Goal: Communication & Community: Answer question/provide support

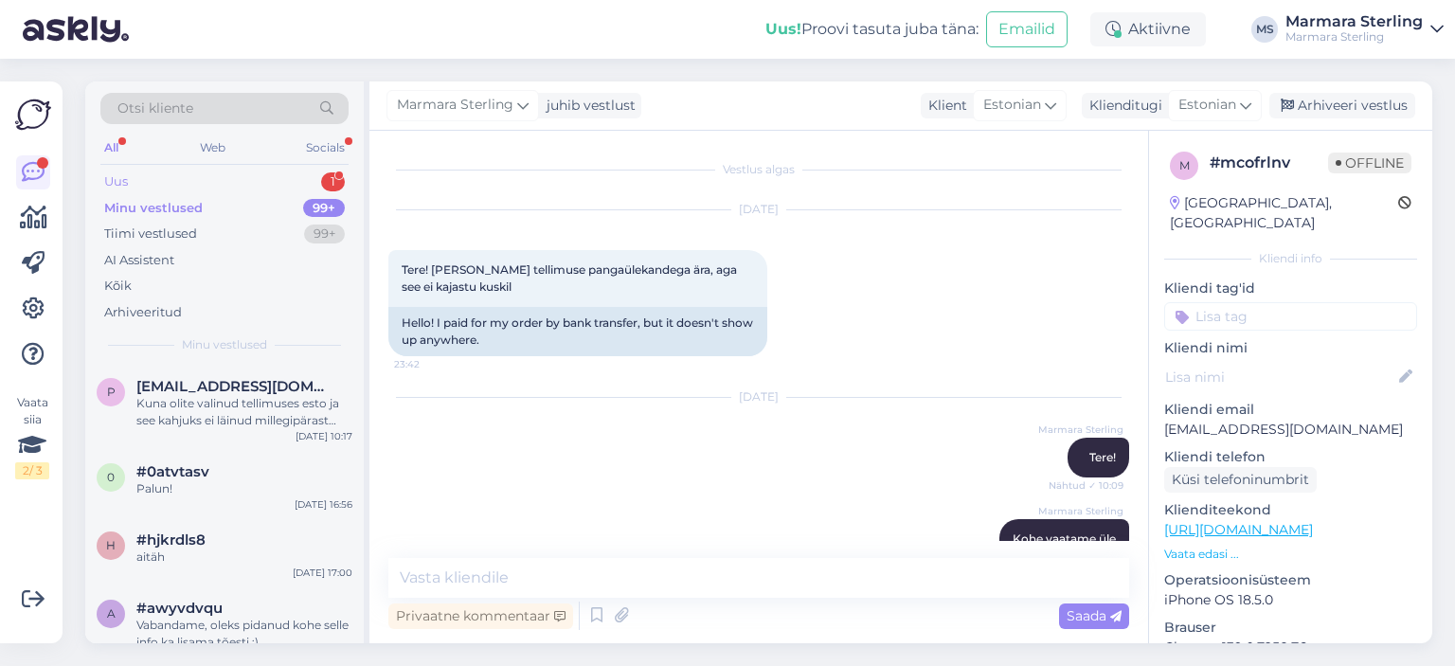
scroll to position [385, 0]
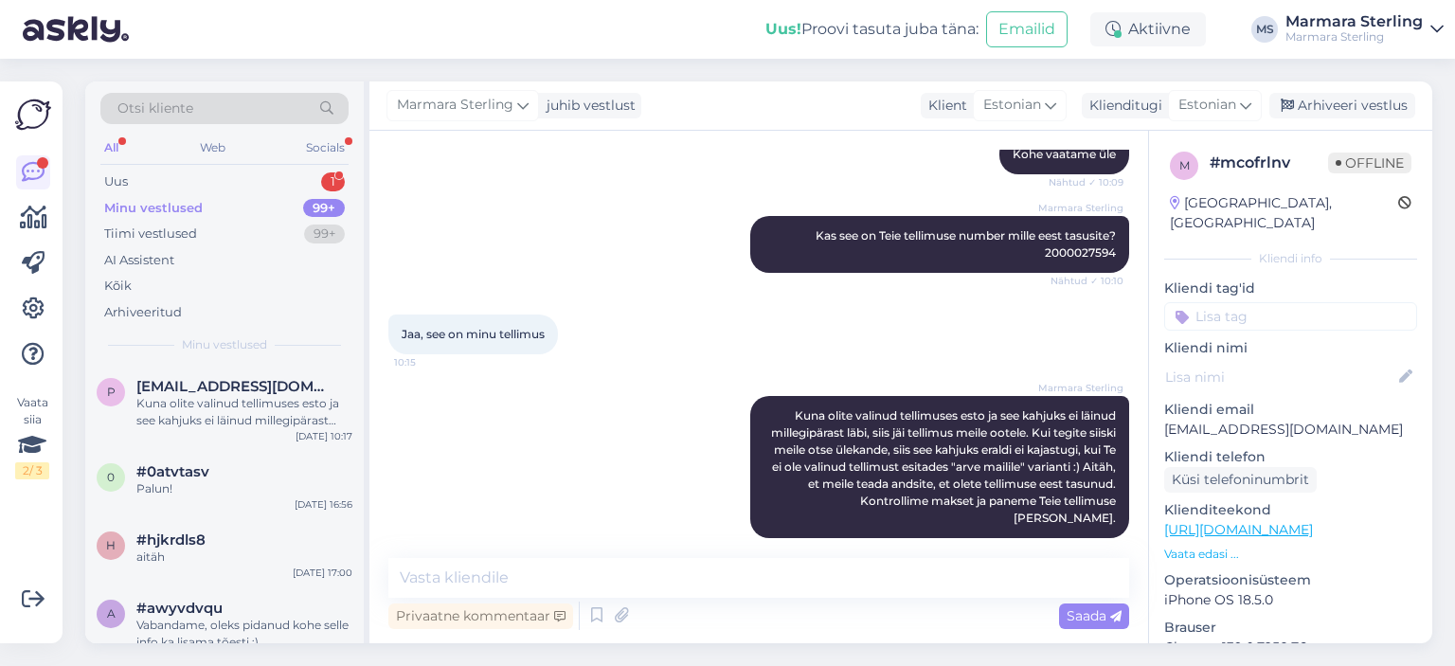
click at [315, 195] on div "Minu vestlused 99+" at bounding box center [224, 208] width 248 height 27
click at [254, 178] on div "Uus 1" at bounding box center [224, 182] width 248 height 27
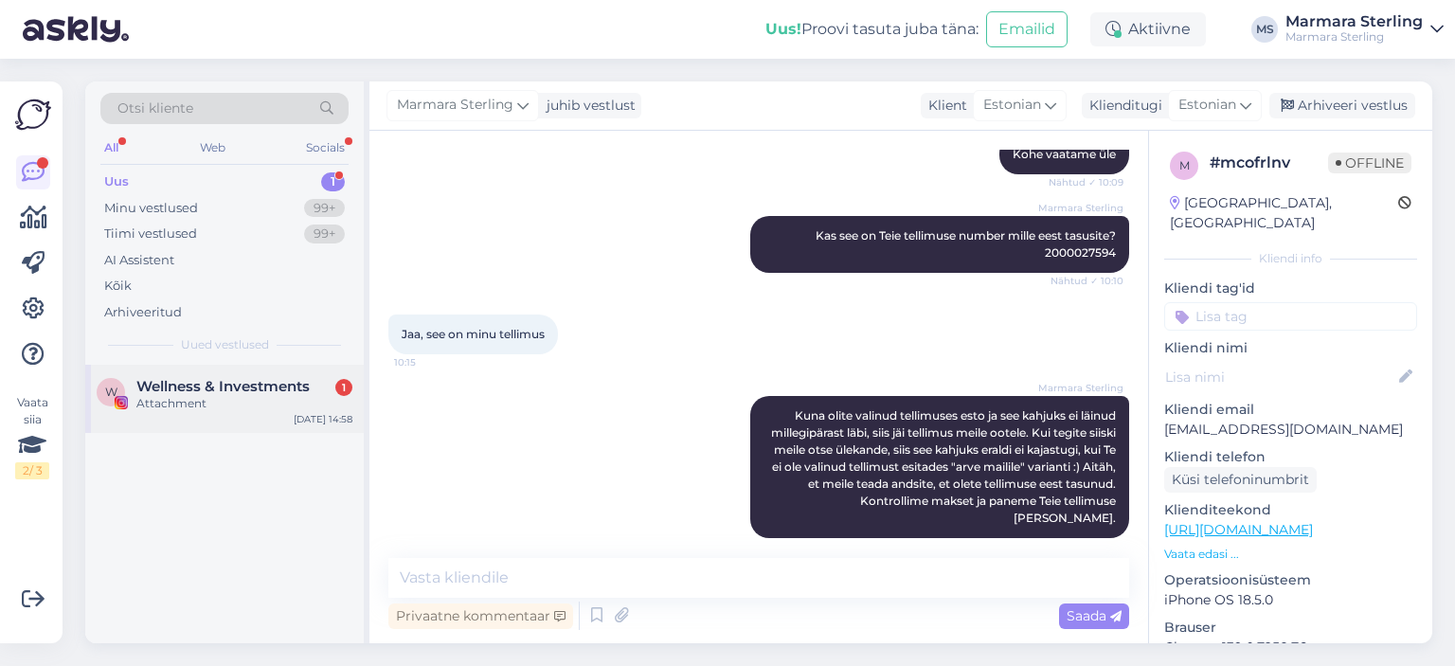
click at [327, 408] on div "Attachment" at bounding box center [244, 403] width 216 height 17
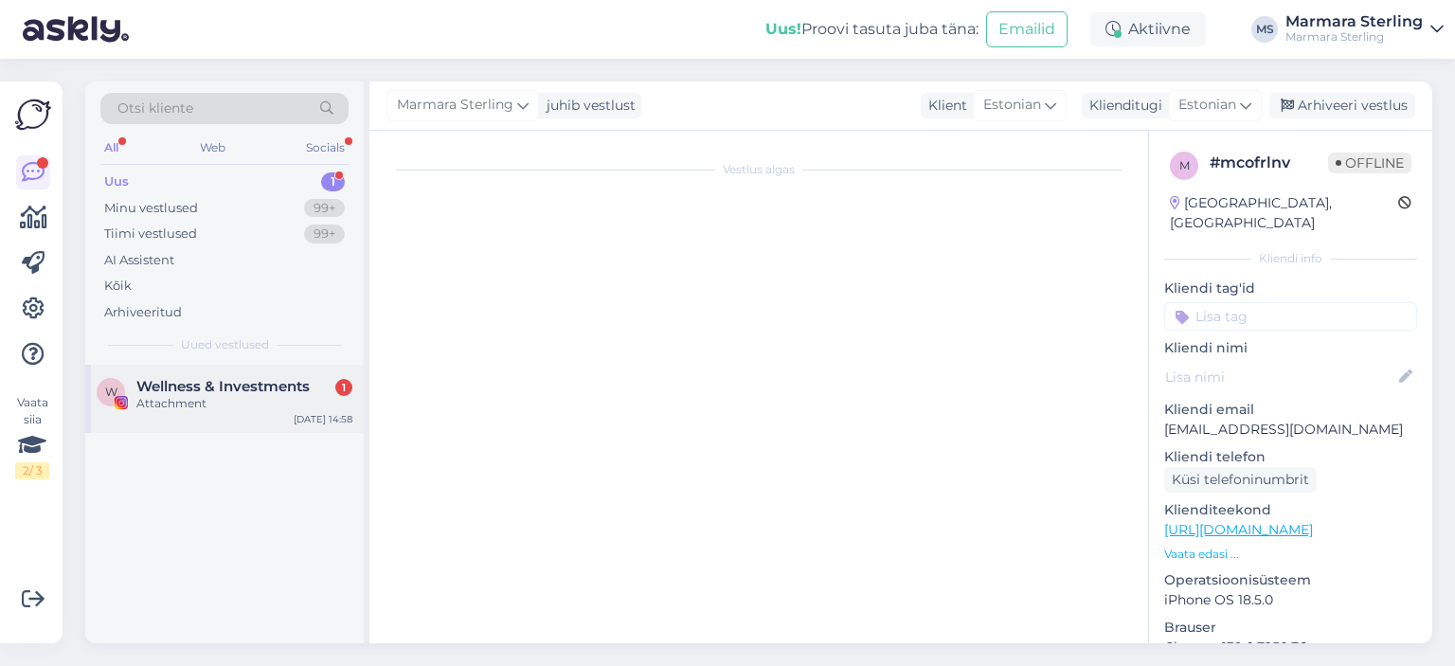
scroll to position [0, 0]
click at [277, 160] on div "All Web Socials" at bounding box center [224, 149] width 248 height 29
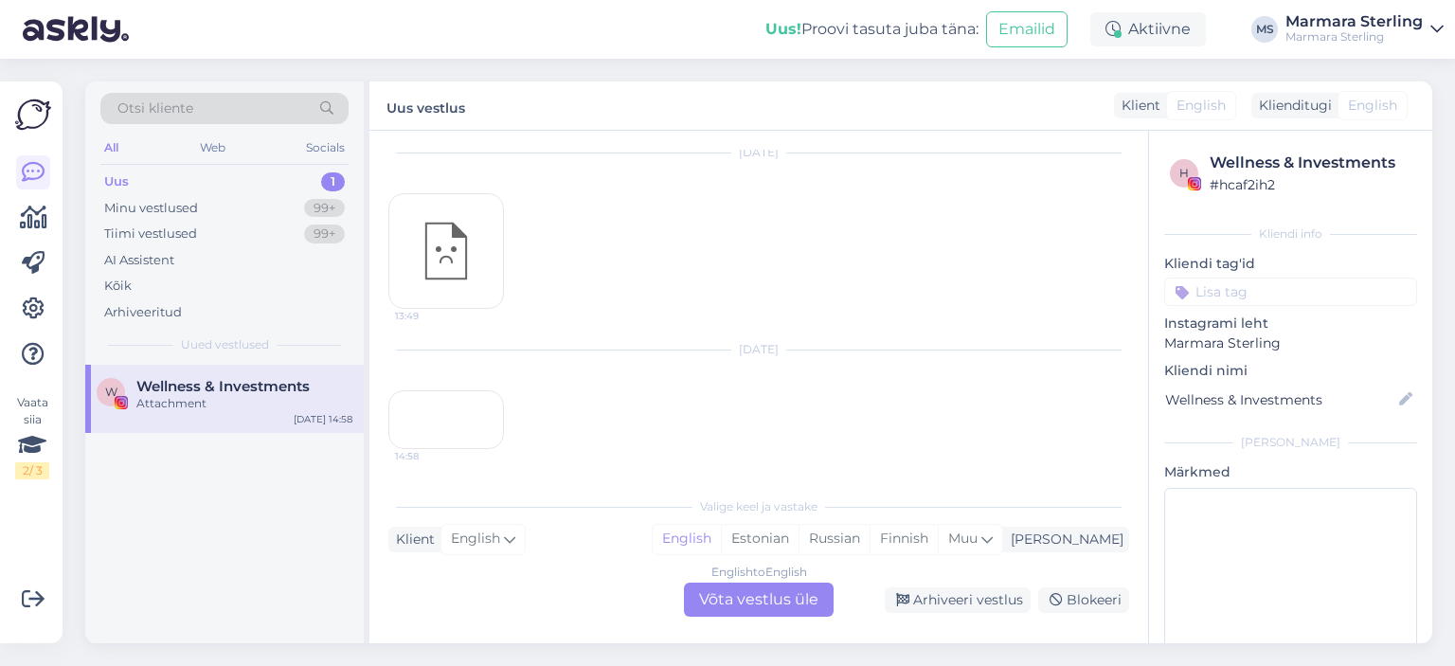
click at [298, 187] on div "Uus 1" at bounding box center [224, 182] width 248 height 27
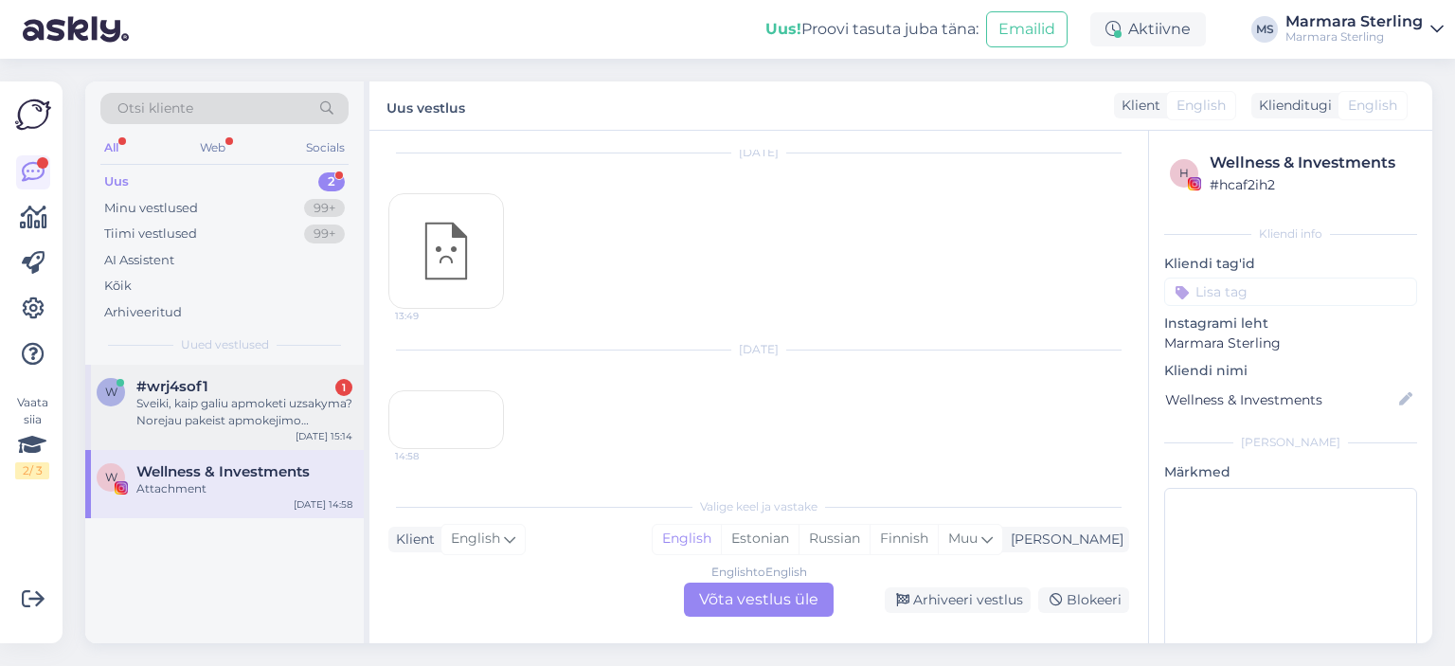
click at [265, 365] on div "w #wrj4sof1 1 Sveiki, kaip galiu apmoketi uzsakyma? Norejau pakeist apmokejimo …" at bounding box center [224, 407] width 278 height 85
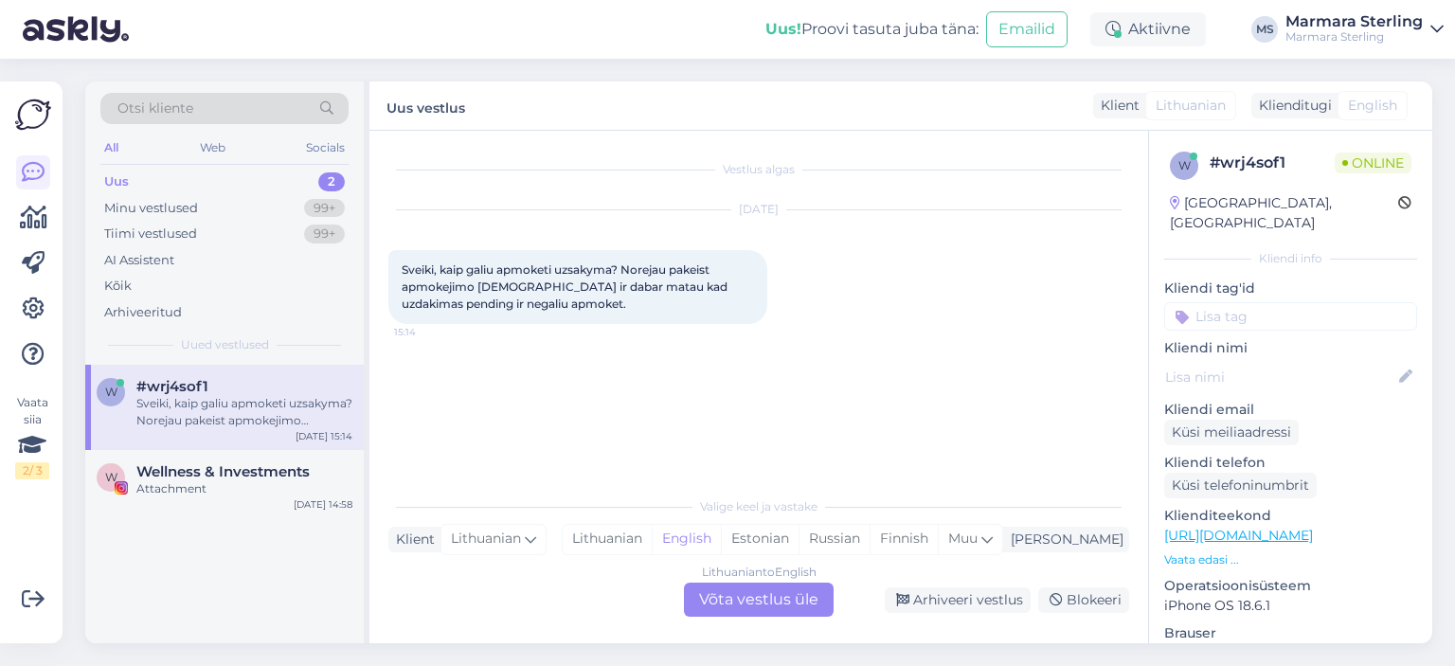
click at [760, 603] on div "Lithuanian to English Võta vestlus üle" at bounding box center [759, 600] width 150 height 34
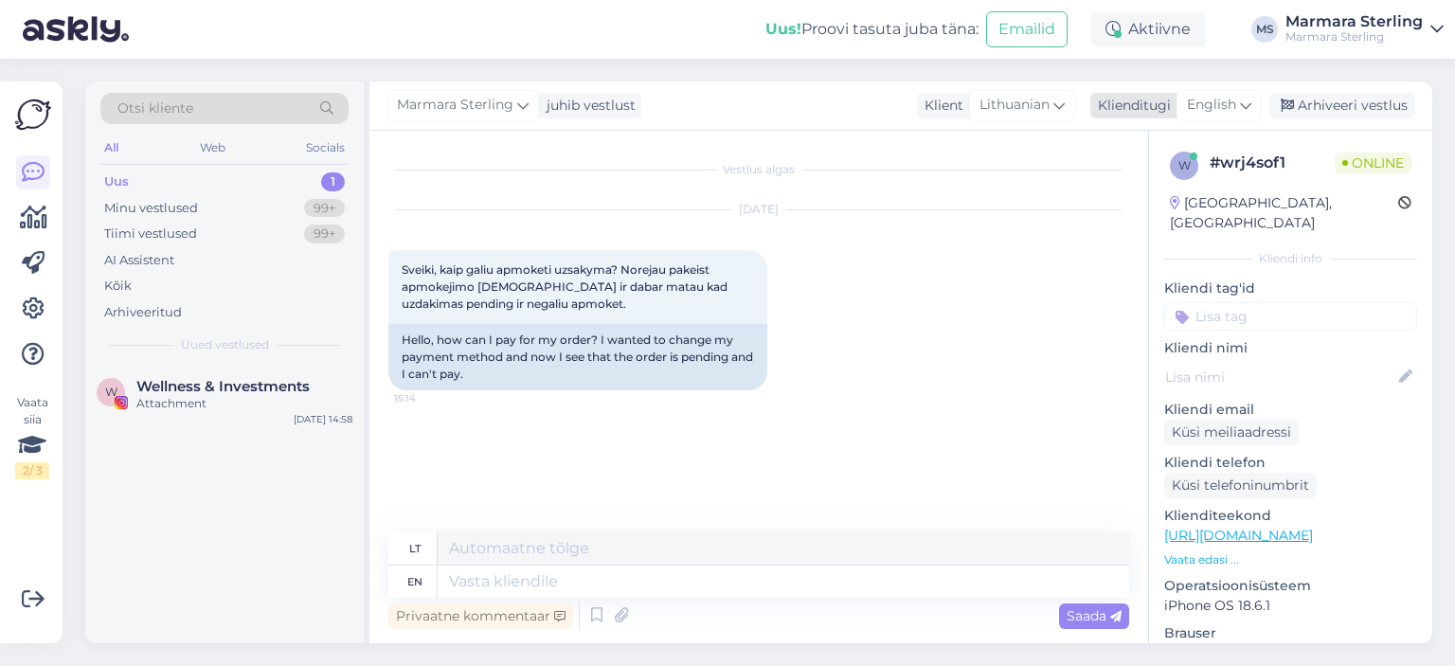
click at [1246, 102] on icon at bounding box center [1245, 105] width 11 height 21
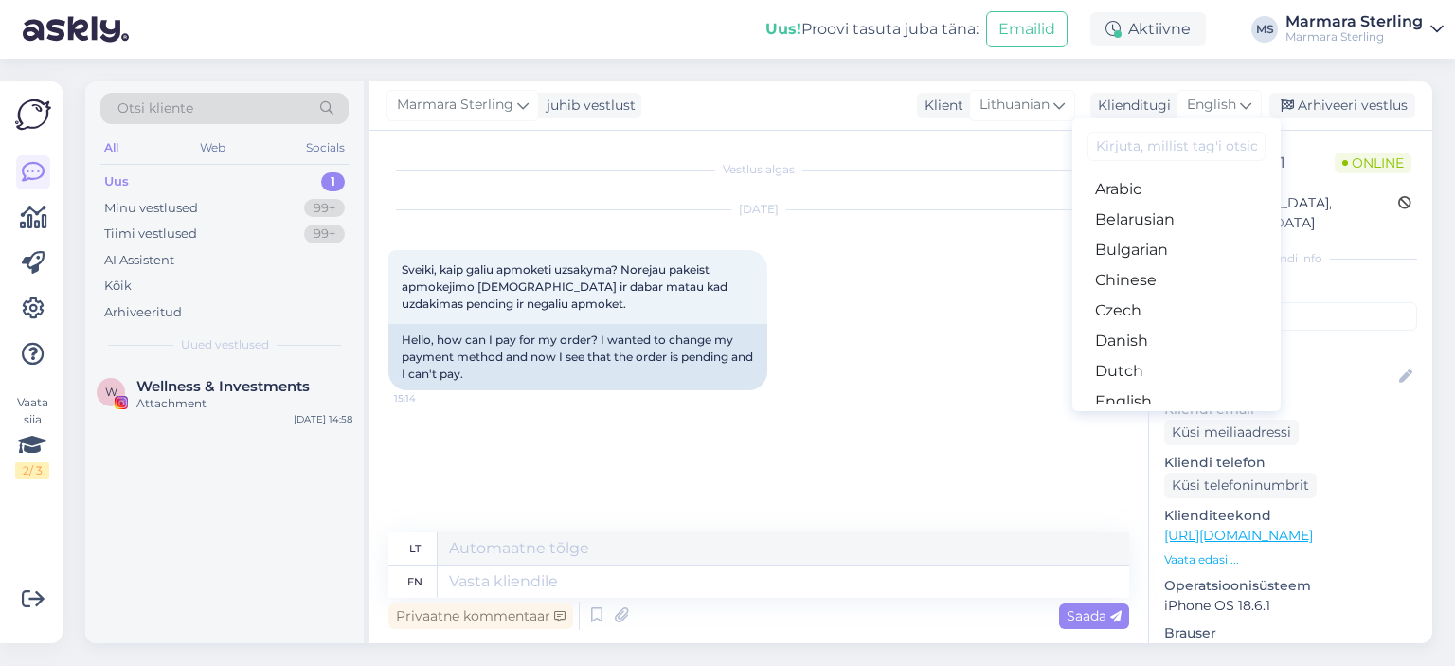
click at [1165, 417] on link "Estonian" at bounding box center [1176, 432] width 208 height 30
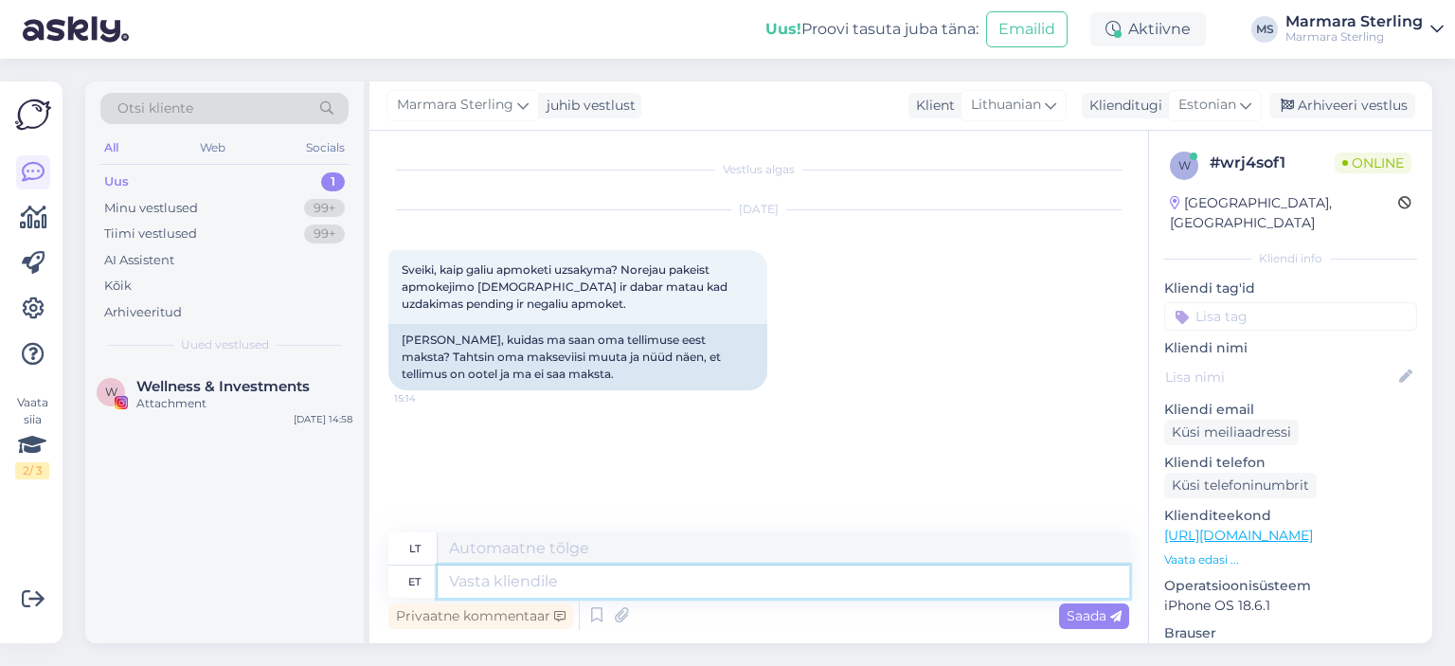
click at [588, 571] on textarea at bounding box center [783, 582] width 691 height 32
type textarea "Tere!"
type textarea "Sveiki!"
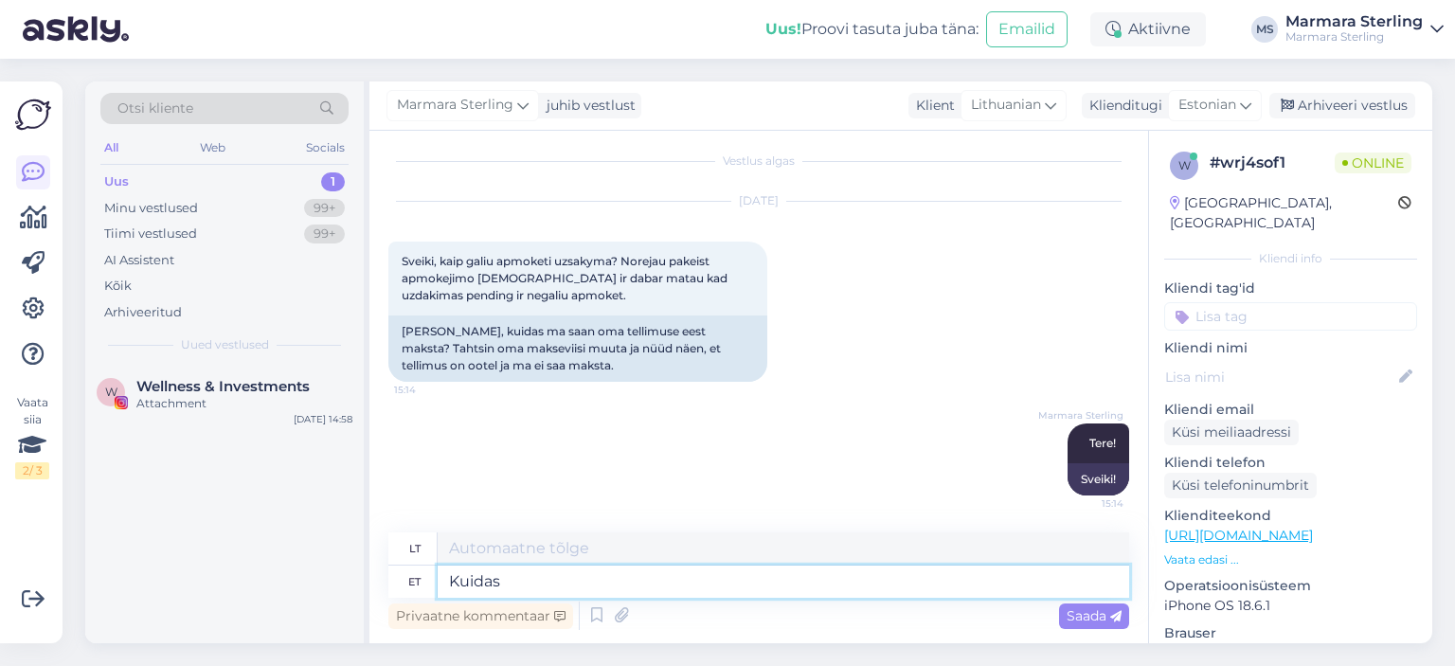
type textarea "Kuidas"
type textarea "Kaip"
type textarea "Kuidas on t"
type textarea "Kaip laikaisi?"
type textarea "Kuidas"
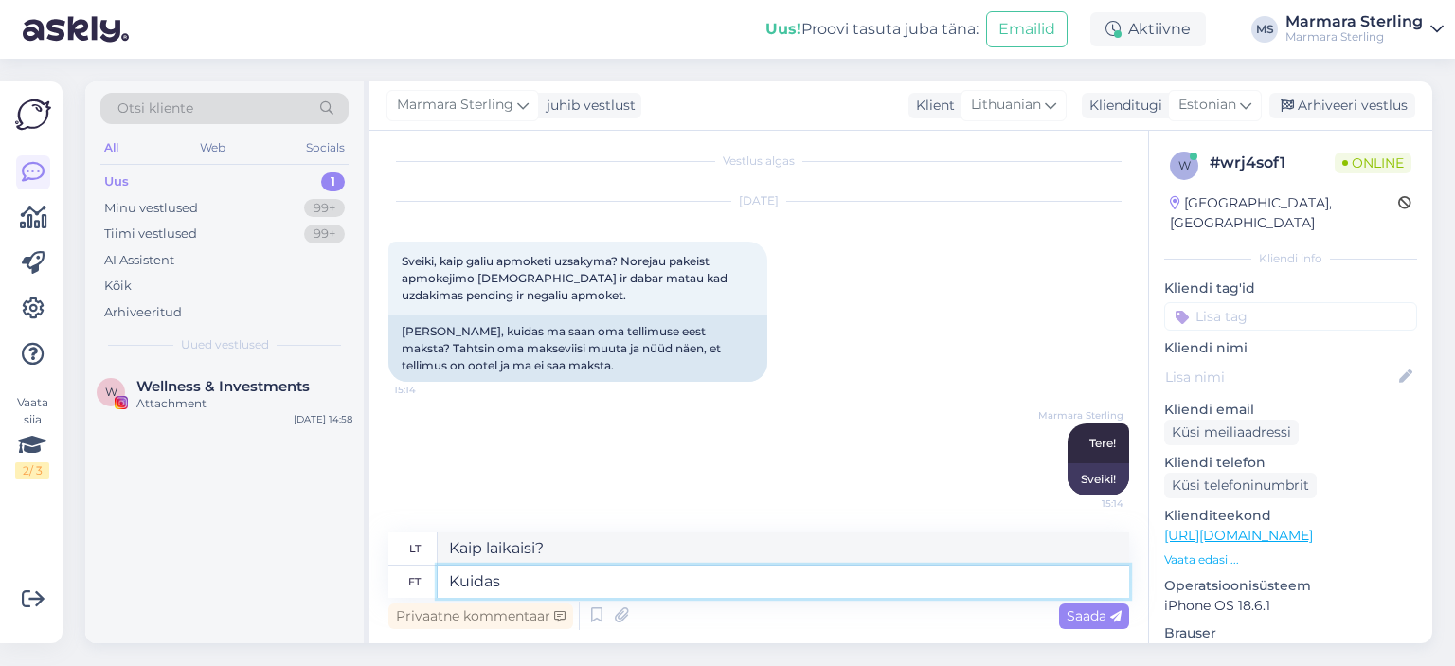
type textarea "Kaip"
type textarea "Kuidas [PERSON_NAME] on"
type textarea "Koks [PERSON_NAME]?"
type textarea "Kuidas [PERSON_NAME] on?"
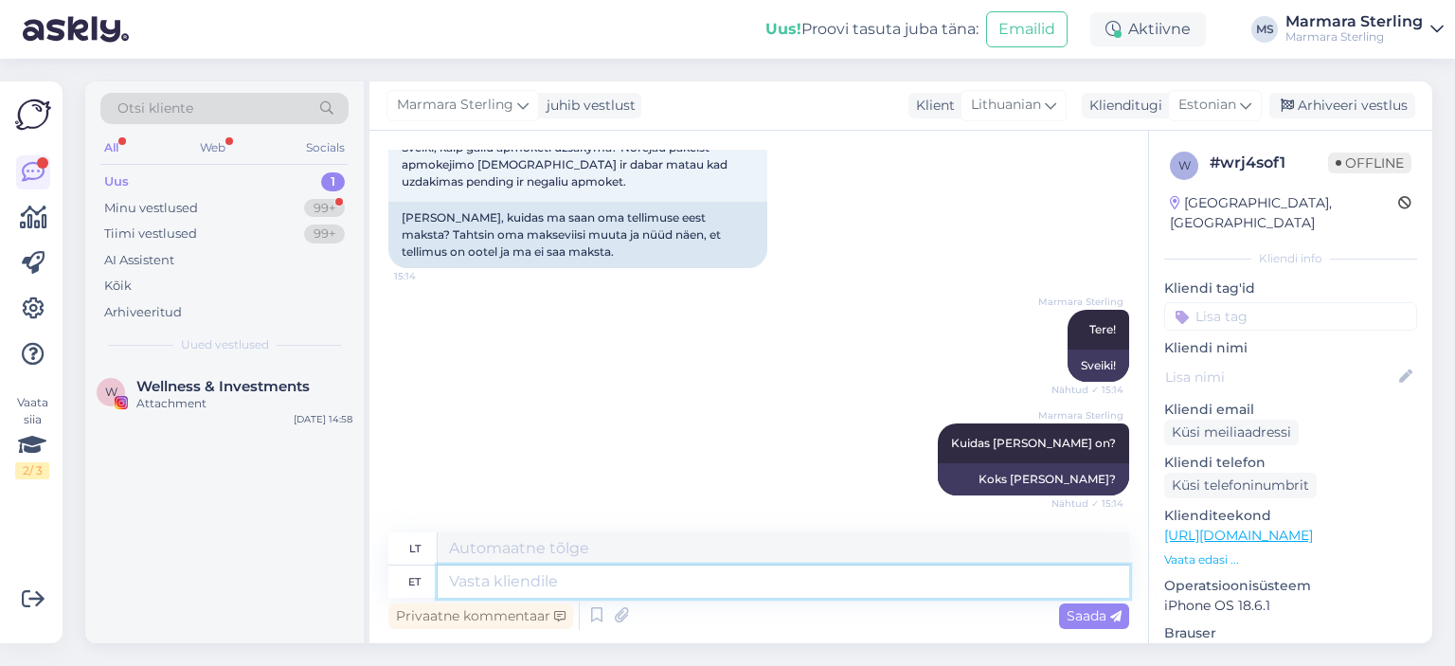
scroll to position [236, 0]
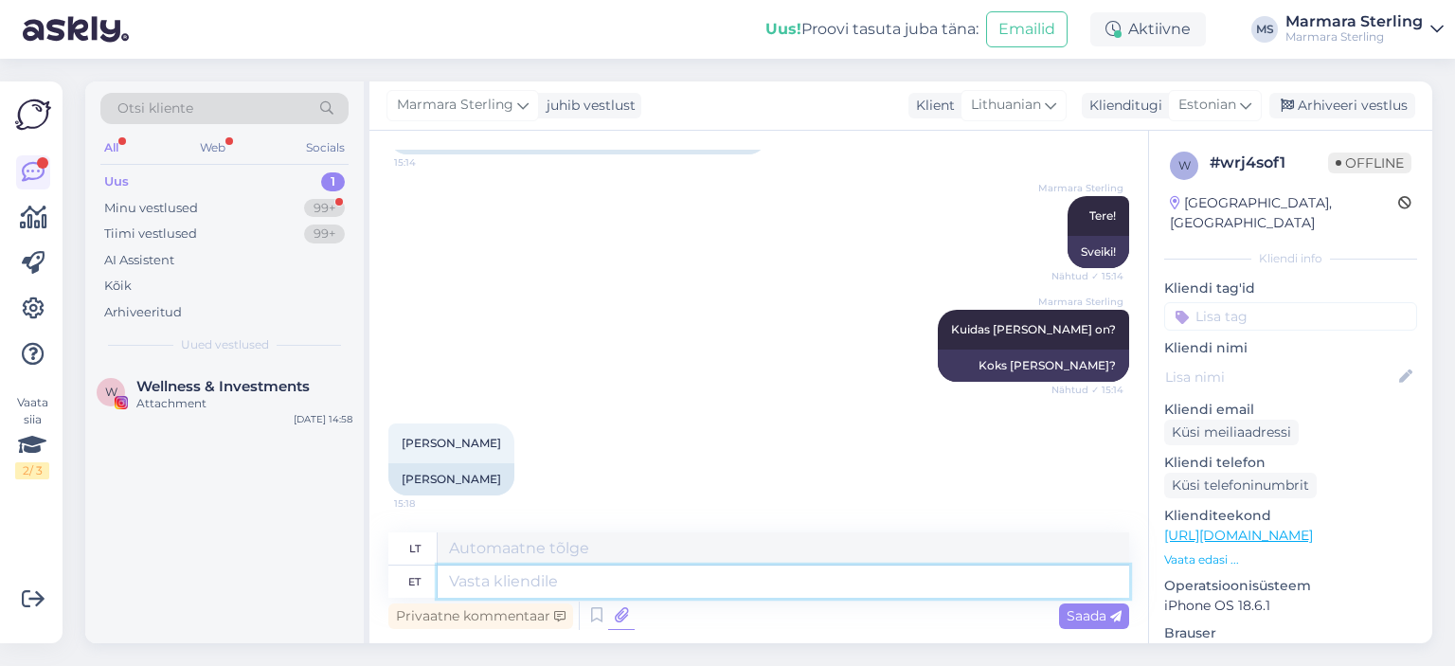
type textarea "<"
click at [593, 577] on textarea "<" at bounding box center [783, 582] width 691 height 32
type textarea "<"
paste textarea "[PERSON_NAME]"
type textarea "[PERSON_NAME]"
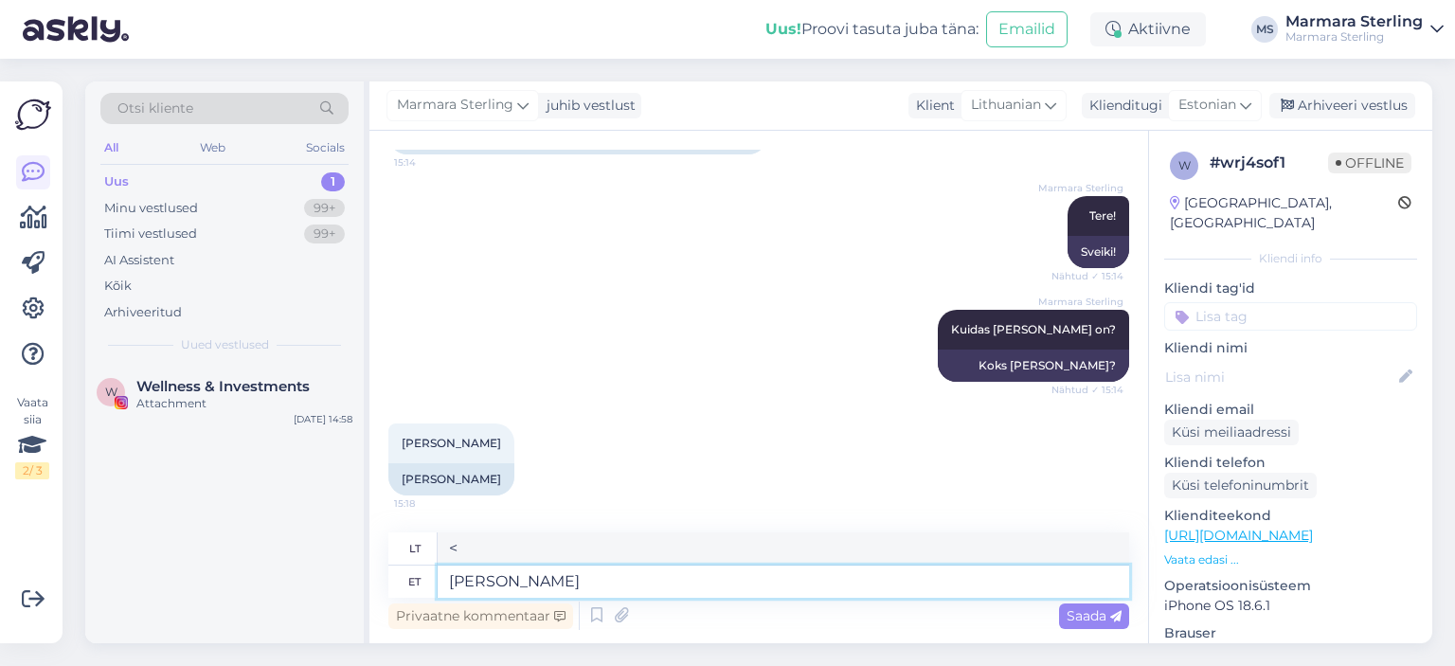
type textarea "[PERSON_NAME]"
type textarea "[PERSON_NAME]?"
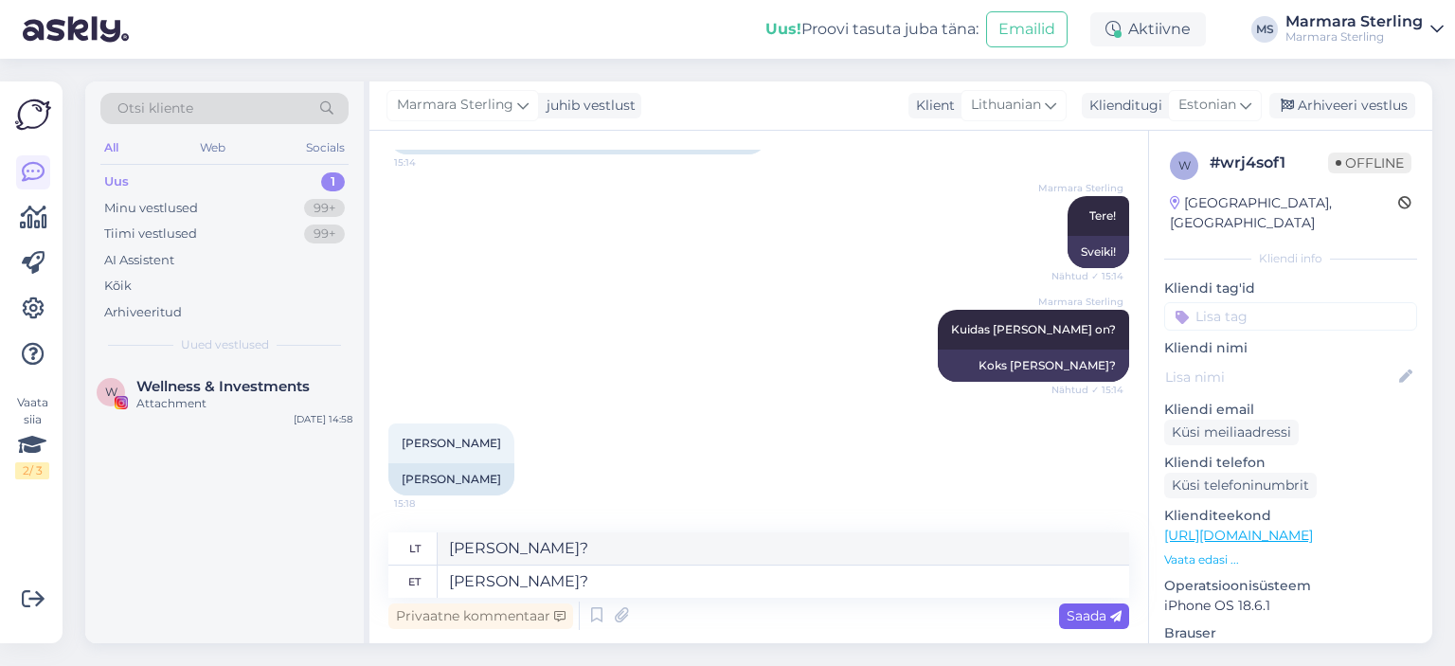
click at [1096, 621] on span "Saada" at bounding box center [1094, 615] width 55 height 17
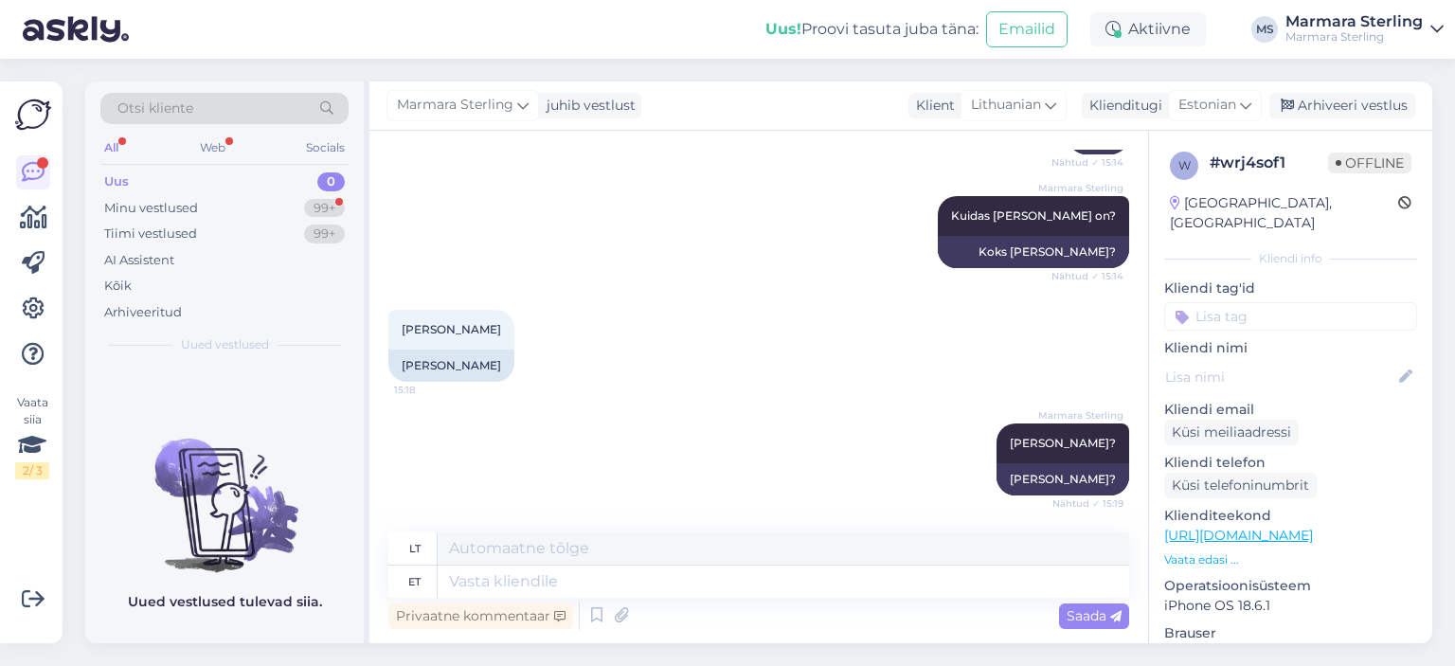
scroll to position [463, 0]
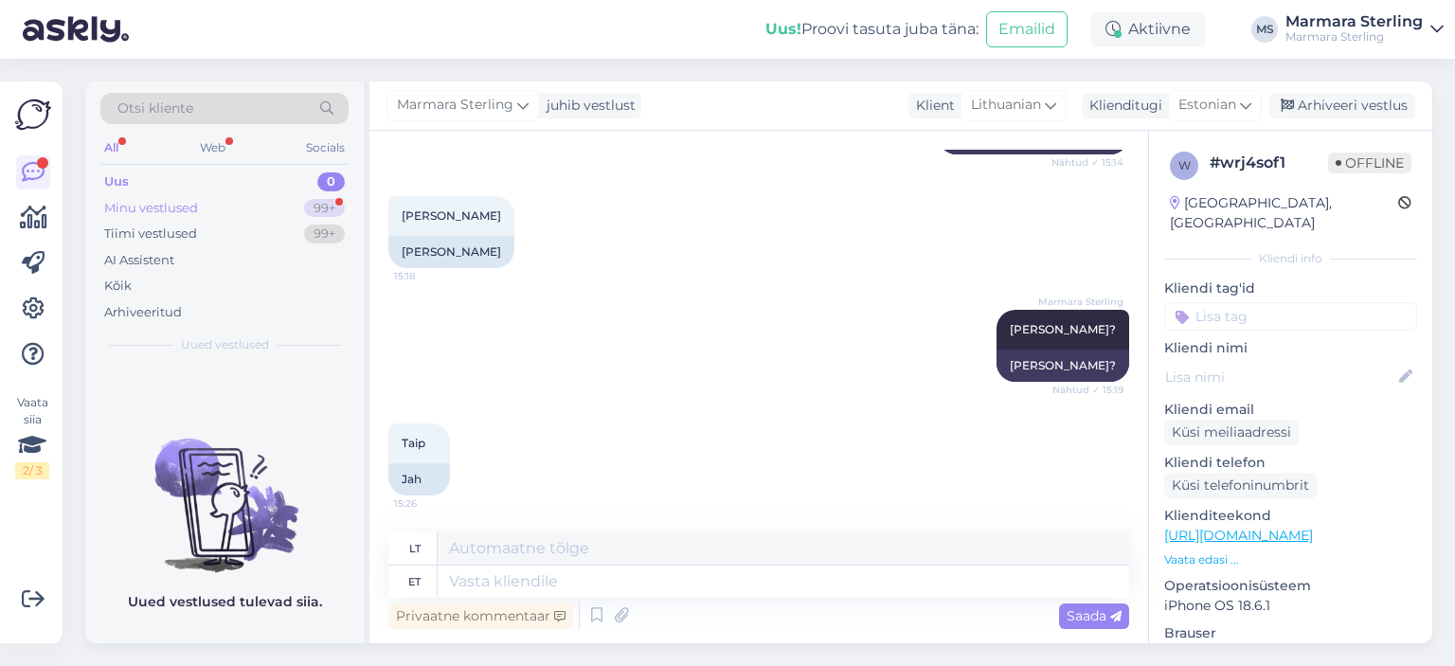
click at [320, 210] on div "99+" at bounding box center [324, 208] width 41 height 19
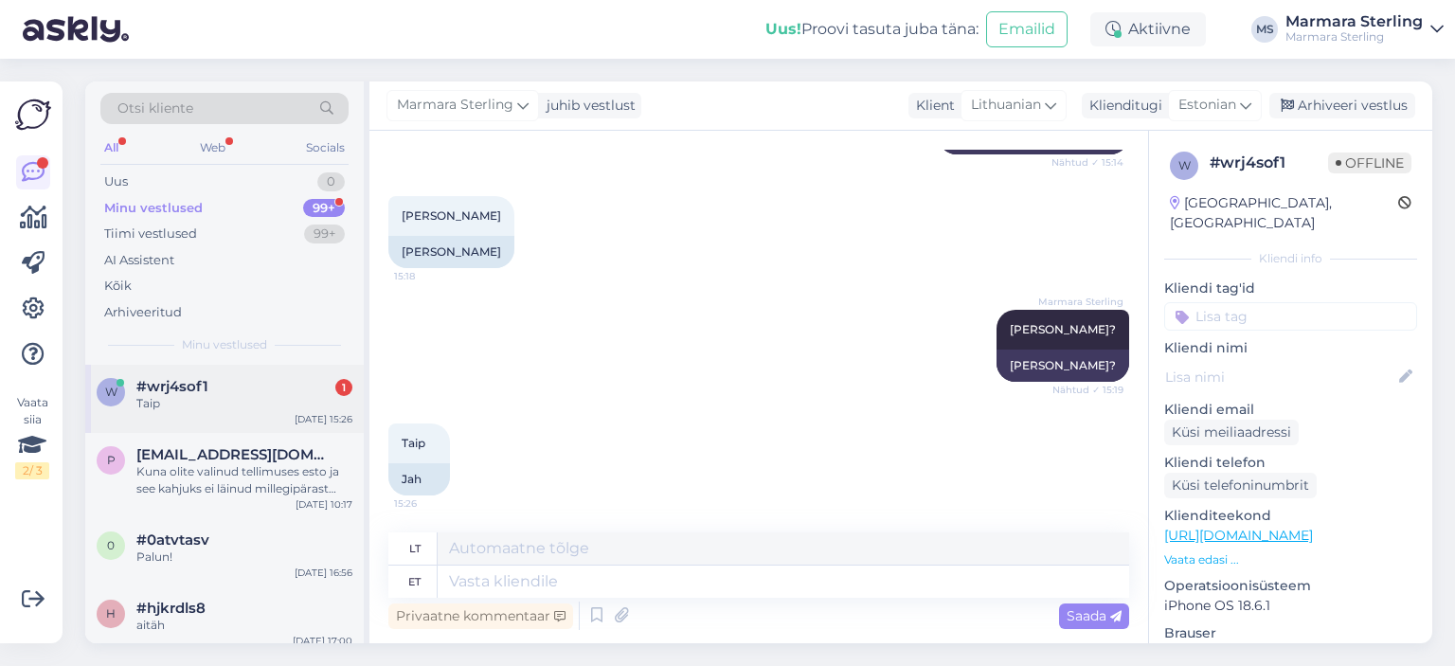
click at [282, 420] on div "w #wrj4sof1 1 Taip [DATE] 15:26" at bounding box center [224, 399] width 278 height 68
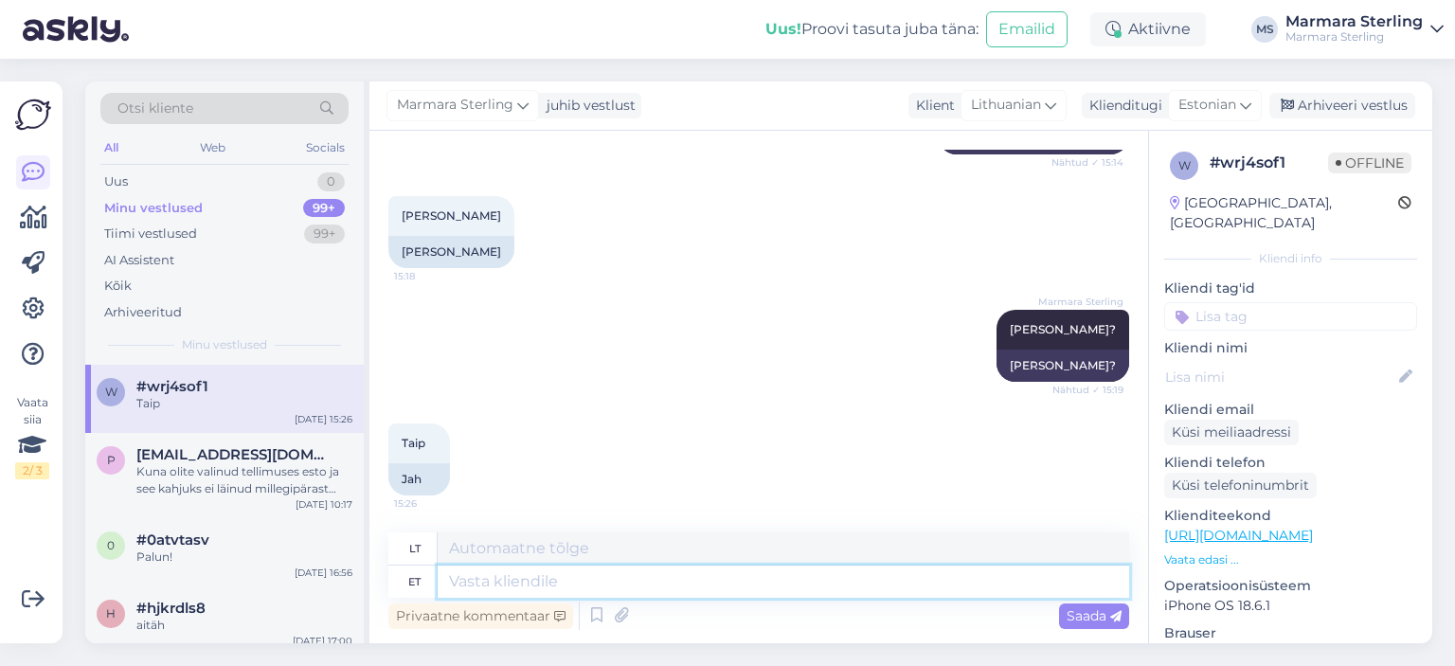
click at [724, 594] on textarea at bounding box center [783, 582] width 691 height 32
type textarea "Saadame T"
type textarea "Mes siunčiame"
type textarea "Saadame Teile e"
type textarea "Mes jums atsiųsime"
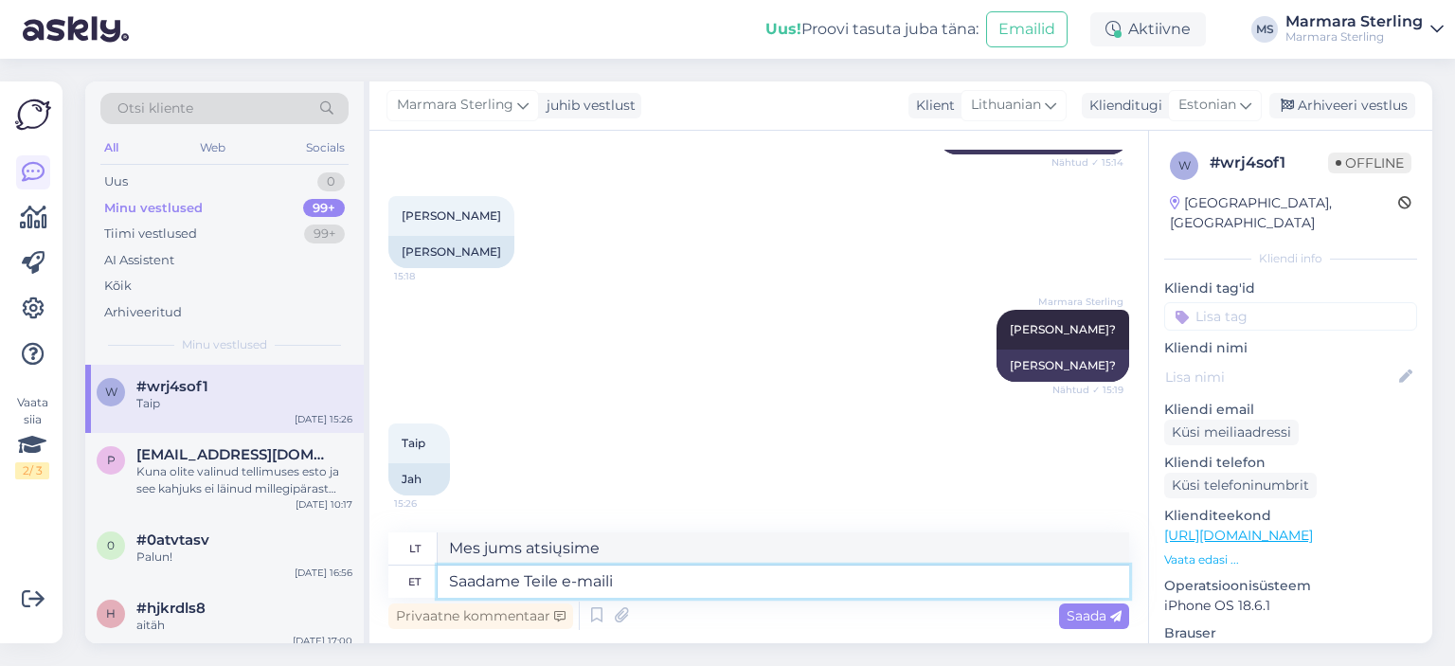
type textarea "Saadame Teile e-maili p"
type textarea "Atsiųsime jums el. laišką."
type textarea "Saadame Teile e-[PERSON_NAME] [PERSON_NAME] t"
type textarea "Po jūsų atsakymo išsiųsime jums el. laišką"
type textarea "Saadame Teile e-[PERSON_NAME] [PERSON_NAME] tellimuse n"
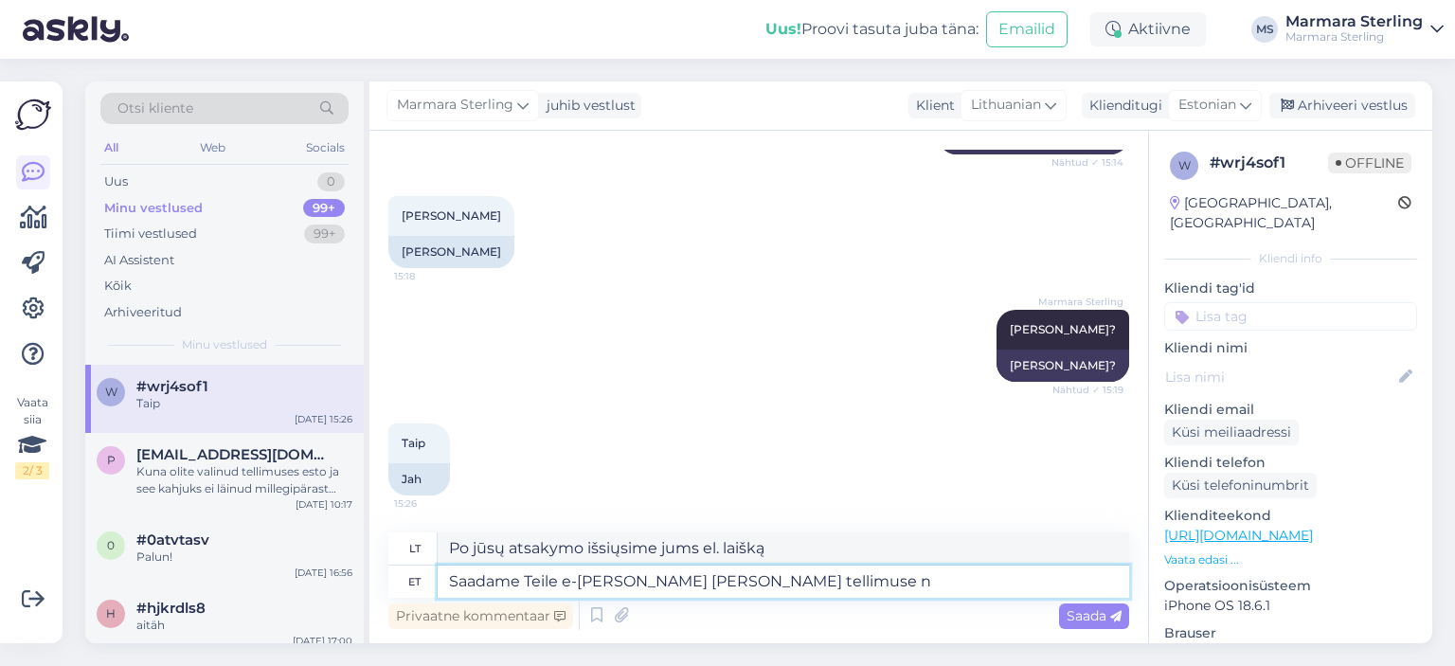
type textarea "Po užsakymo atsiųsime jums el. laišką."
type textarea "Saadame Teile e-[PERSON_NAME] [PERSON_NAME] tellimuse ning seej"
type textarea "Po užsakymo atsiųsime jums el. laišką ir"
type textarea "Saadame Teile e-[PERSON_NAME] [PERSON_NAME] tellimuse ning seejärel sa"
type textarea "Po užsakymo atsiųsime jums el. laišką ir tada"
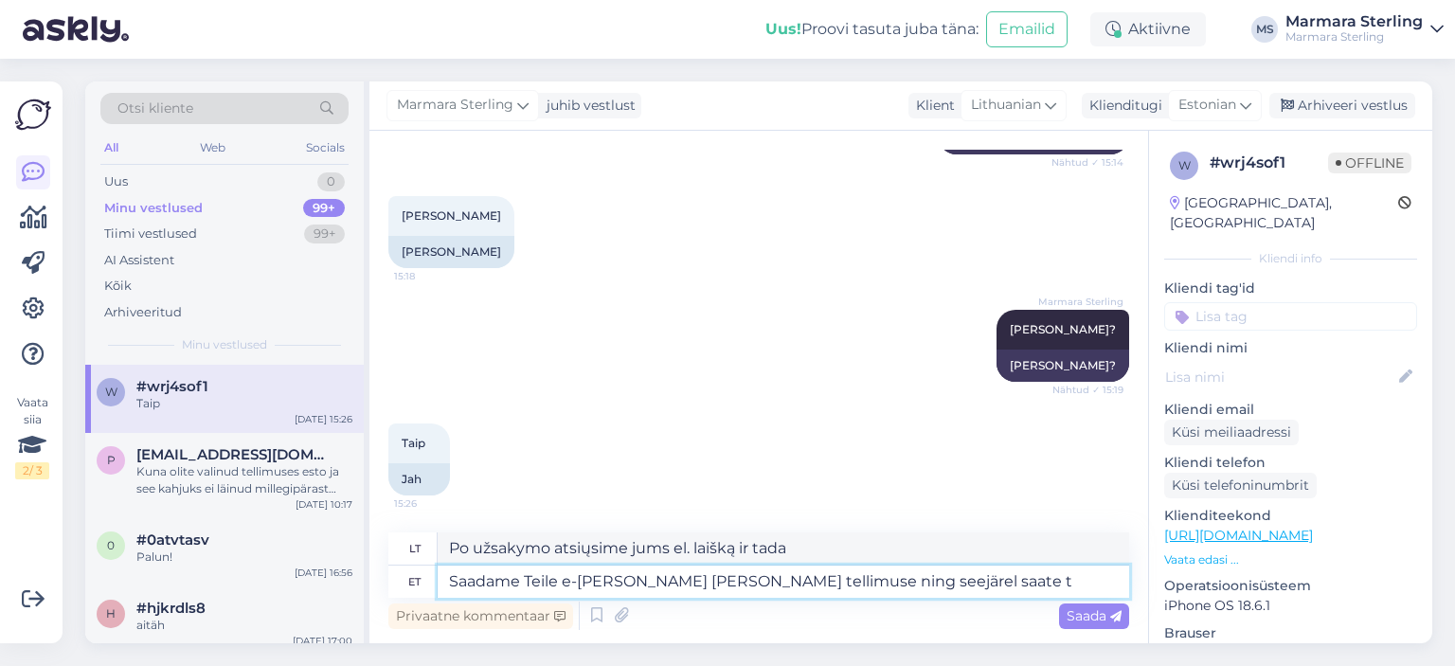
type textarea "Saadame Teile e-[PERSON_NAME] [PERSON_NAME] tellimuse ning seejärel saate te"
type textarea "Po užsakymo atsiųsime jums el. laišką, tada gausite"
type textarea "Saadame Teile e-[PERSON_NAME] [PERSON_NAME] tellimuse ning seejärel saate teha …"
type textarea "Po užsakymo atsiųsime jums el. laišką, tada galėsite jį pateikti"
type textarea "Saadame Teile e-[PERSON_NAME] [PERSON_NAME] tellimuse ning seejärel saate [PERS…"
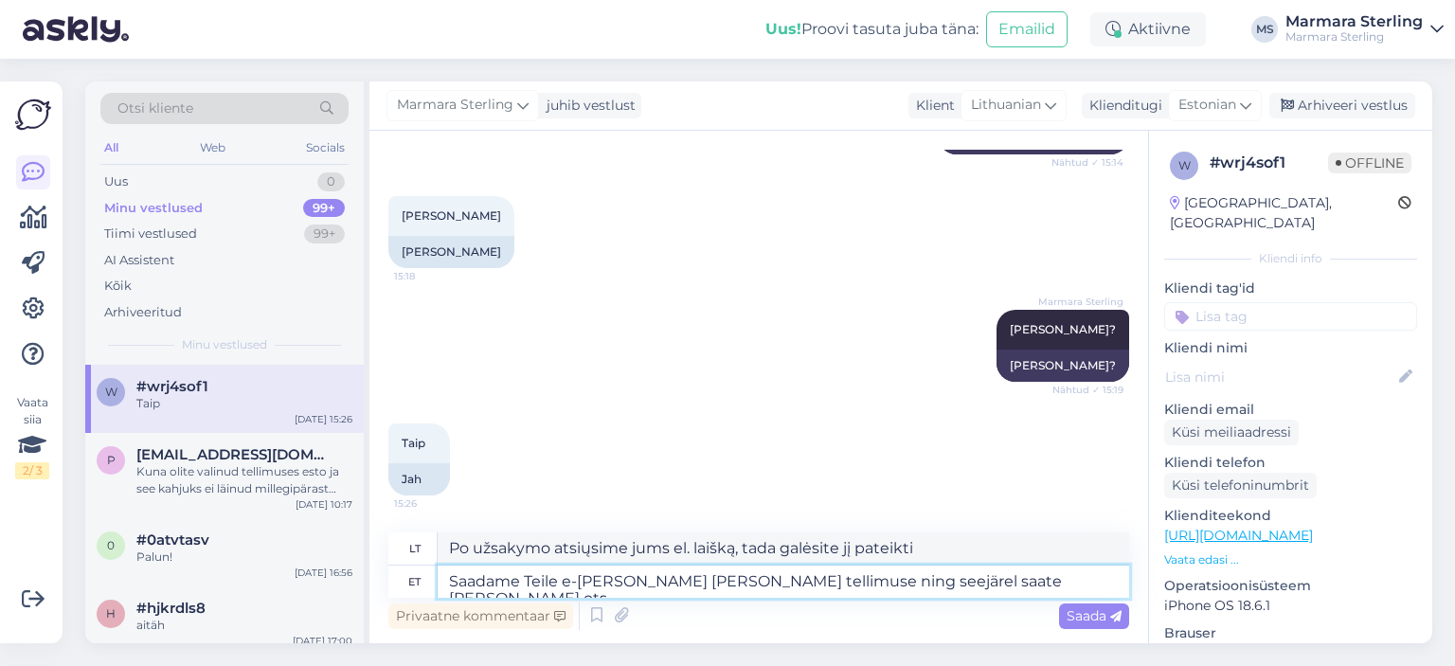
type textarea "Po užsakymo atsiųsime jums el. laišką, tada galėsite su mumis susisiekti."
type textarea "Saadame Teile e-[PERSON_NAME] [PERSON_NAME] tellimuse ning seejärel saate [PERS…"
type textarea "Po užsakymo atsiųsime jums el. laišką, tada galėsite susisiekti su mumis tiesio…"
type textarea "Saadame Teile e-[PERSON_NAME] [PERSON_NAME] tellimuse ning seejärel saate [PERS…"
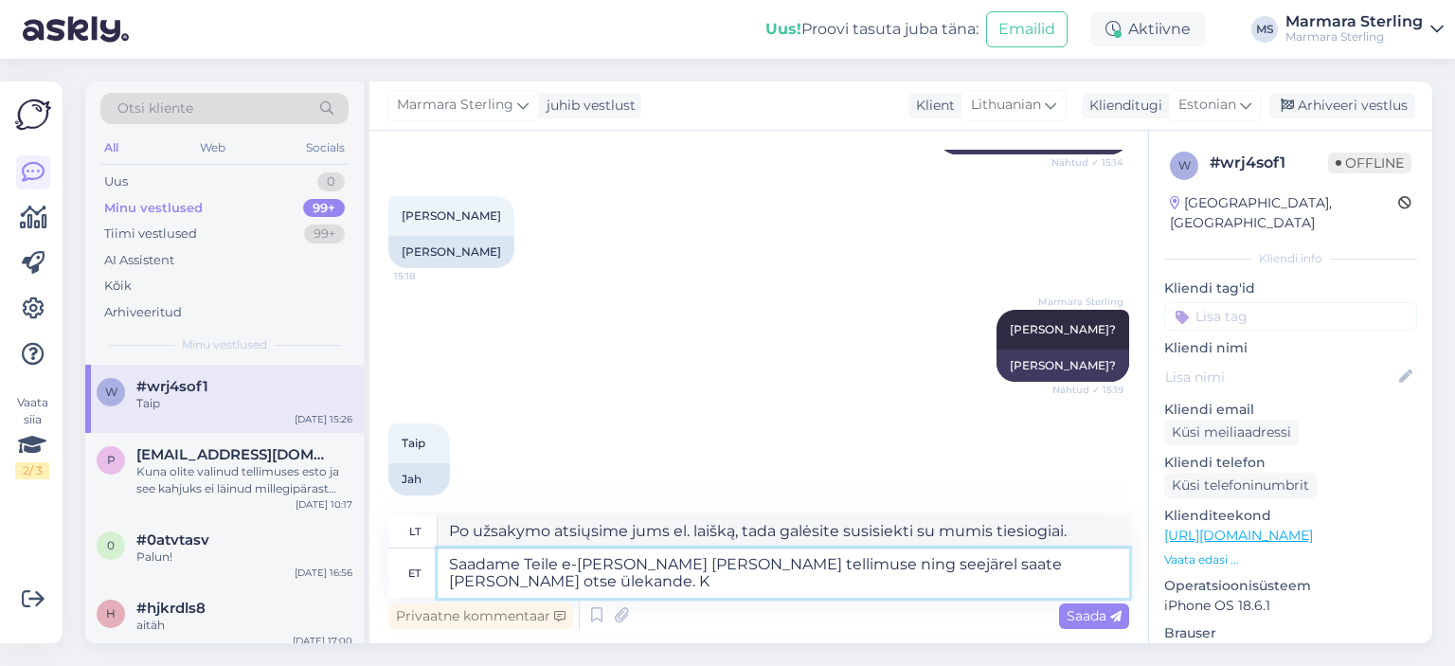
type textarea "Po užsakymo atsiųsime jums el. laišką, o tada galėsite atlikti tiesioginį paved…"
type textarea "Saadame Teile e-[PERSON_NAME] [PERSON_NAME] tellimuse ning seejärel saate [PERS…"
type textarea "Po užsakymo atsiųsime jums el. laišką, tada galėsite atlikti tiesioginį pavedim…"
type textarea "Saadame Teile e-[PERSON_NAME] [PERSON_NAME] tellimuse ning seejärel saate [PERS…"
type textarea "Po užsakymo atsiųsime jums el. laišką, tada galėsite atlikti tiesioginį pavedim…"
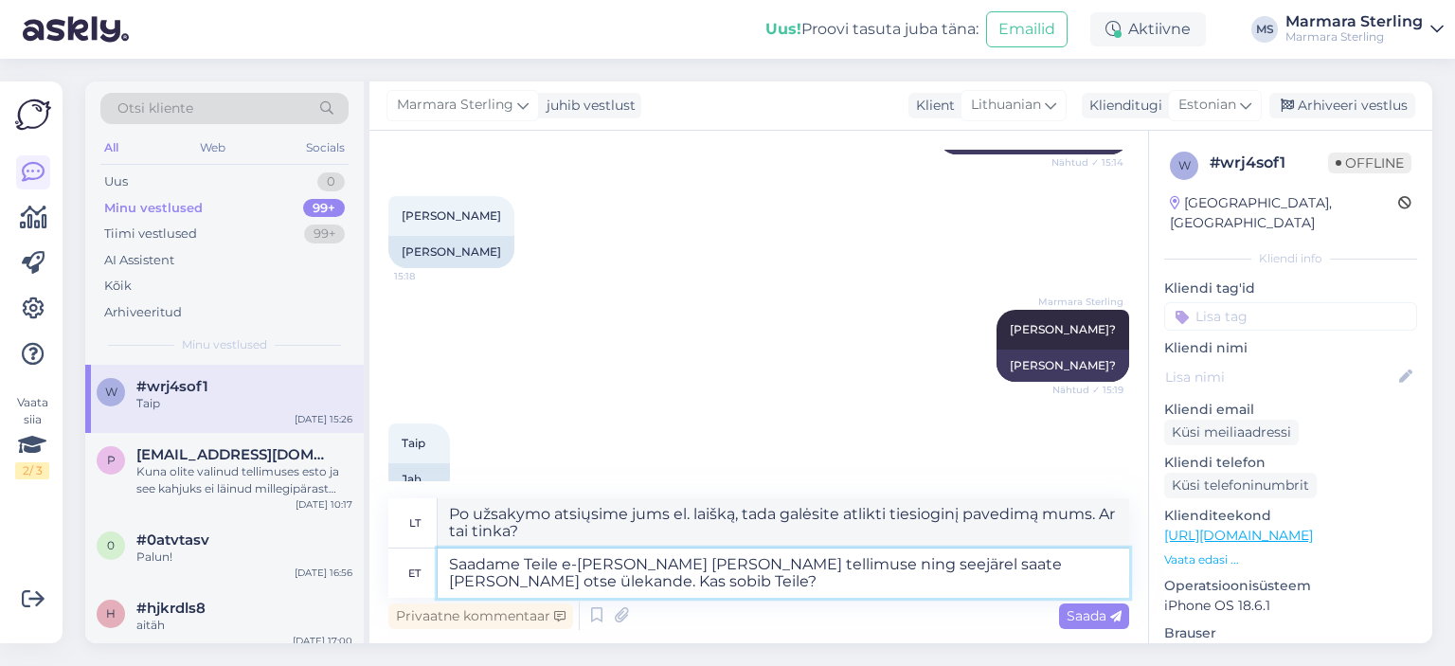
type textarea "Saadame Teile e-[PERSON_NAME] [PERSON_NAME] tellimuse ning seejärel saate [PERS…"
type textarea "Po užsakymo atsiųsime jums el. laišką, tada galėsite atlikti tiesioginį pavedim…"
click at [1103, 628] on div "Privaatne kommentaar Saada" at bounding box center [758, 616] width 741 height 36
click at [1103, 617] on span "Saada" at bounding box center [1094, 615] width 55 height 17
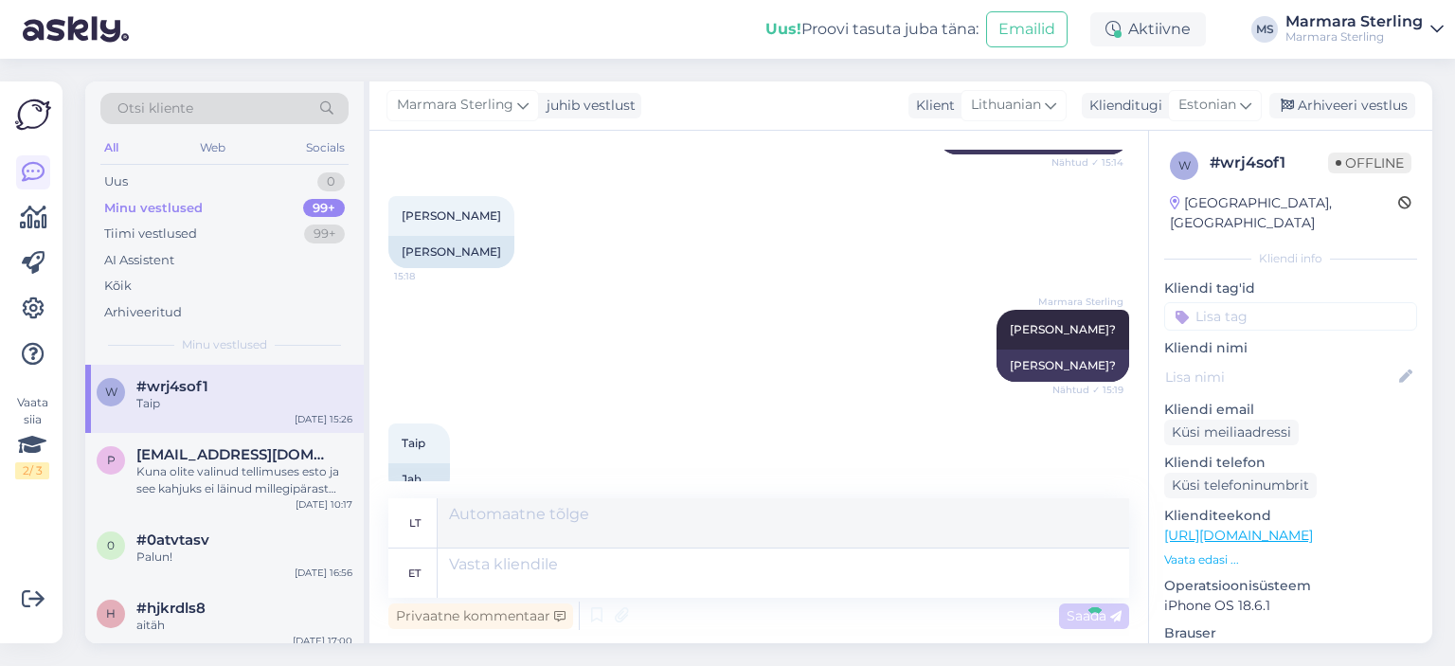
scroll to position [611, 0]
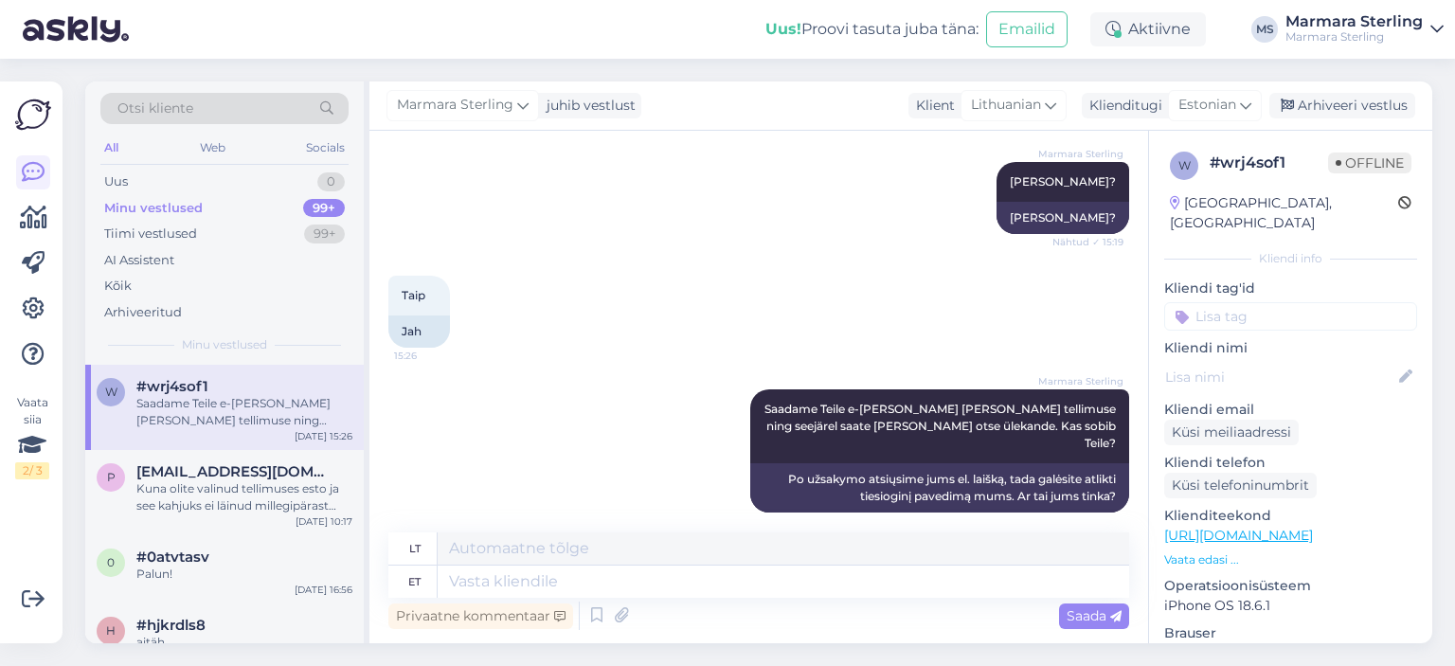
drag, startPoint x: 1060, startPoint y: 368, endPoint x: 932, endPoint y: 357, distance: 128.4
click at [932, 357] on div "Taip 15:26 Jah" at bounding box center [758, 312] width 741 height 114
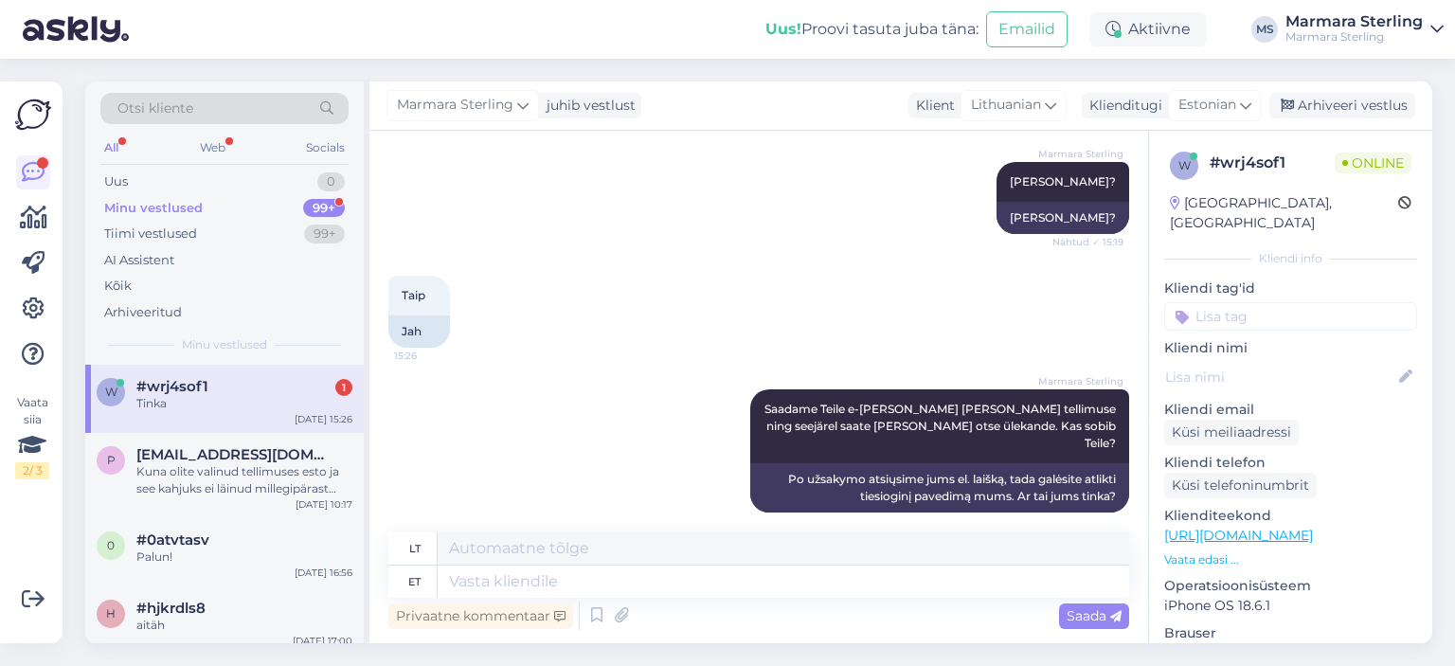
scroll to position [725, 0]
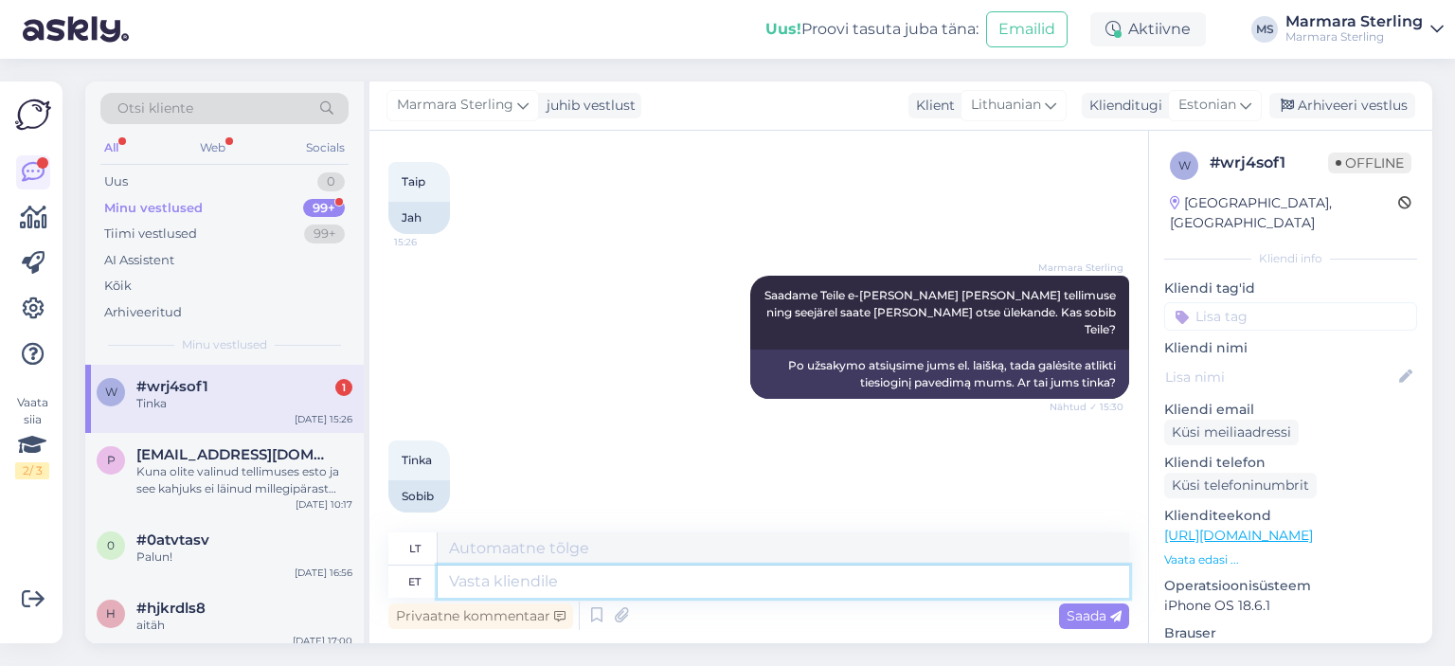
click at [744, 567] on textarea at bounding box center [783, 582] width 691 height 32
type textarea "Hästi, s"
type textarea "Na,"
type textarea "Hästi, saadame"
type textarea "Gerai, atsiųsime."
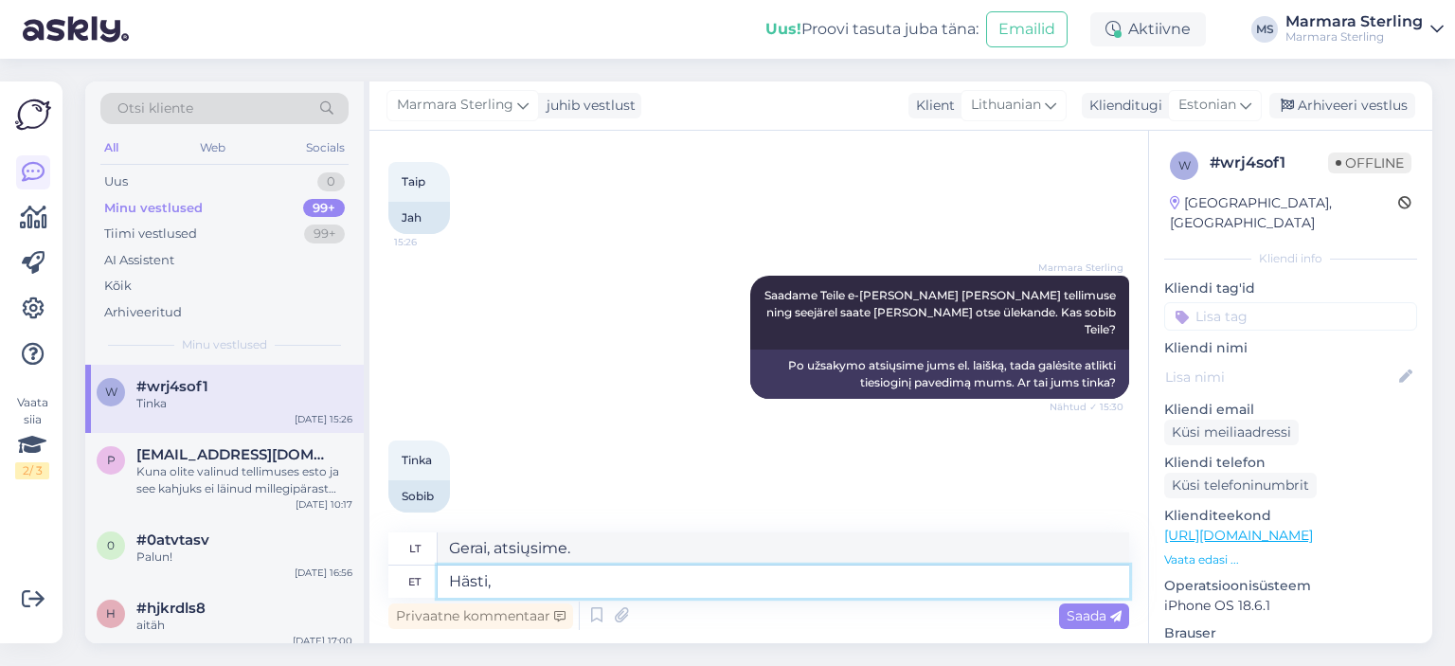
type textarea "Hästi"
type textarea "Na,"
type textarea "H"
click at [623, 584] on textarea at bounding box center [783, 582] width 691 height 32
type textarea "Saatsime"
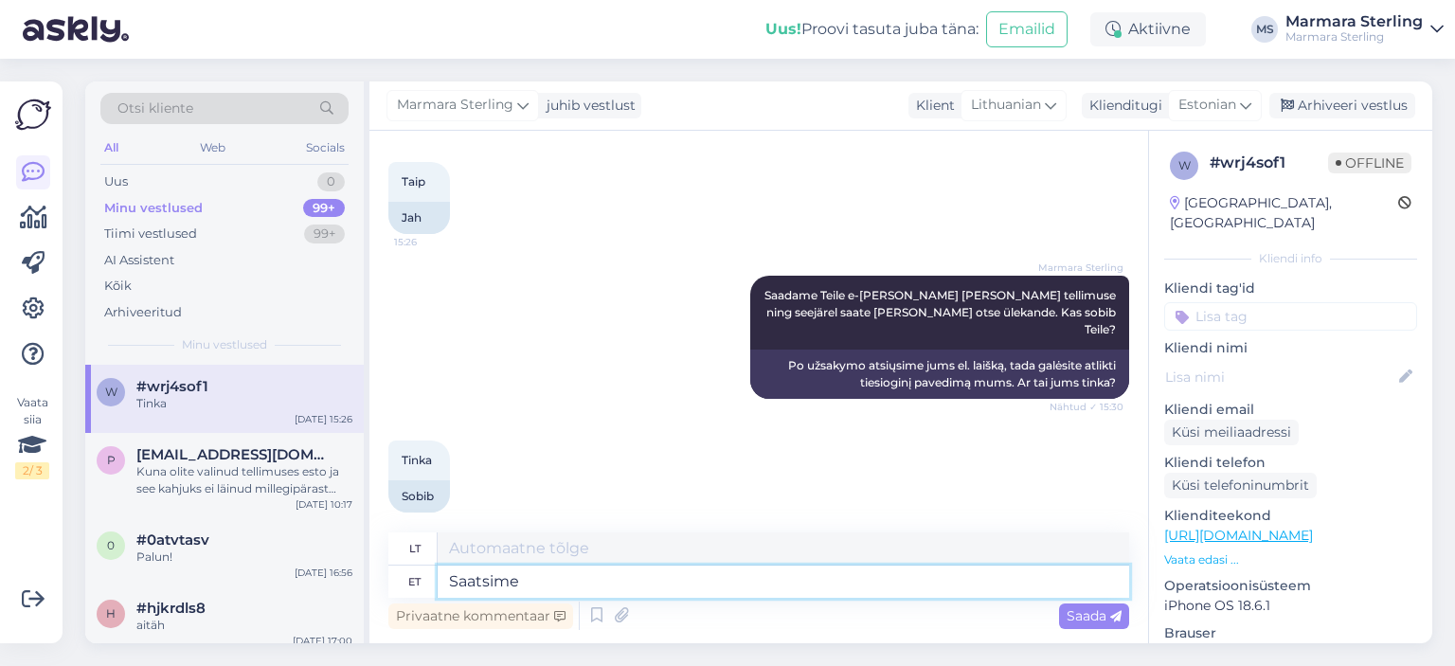
type textarea "Mes išsiuntėme"
type textarea "Saatsime tellimuse e-"
type textarea "Mes išsiuntėme užsakymą"
type textarea "S"
type textarea "Mes išsiuntėme"
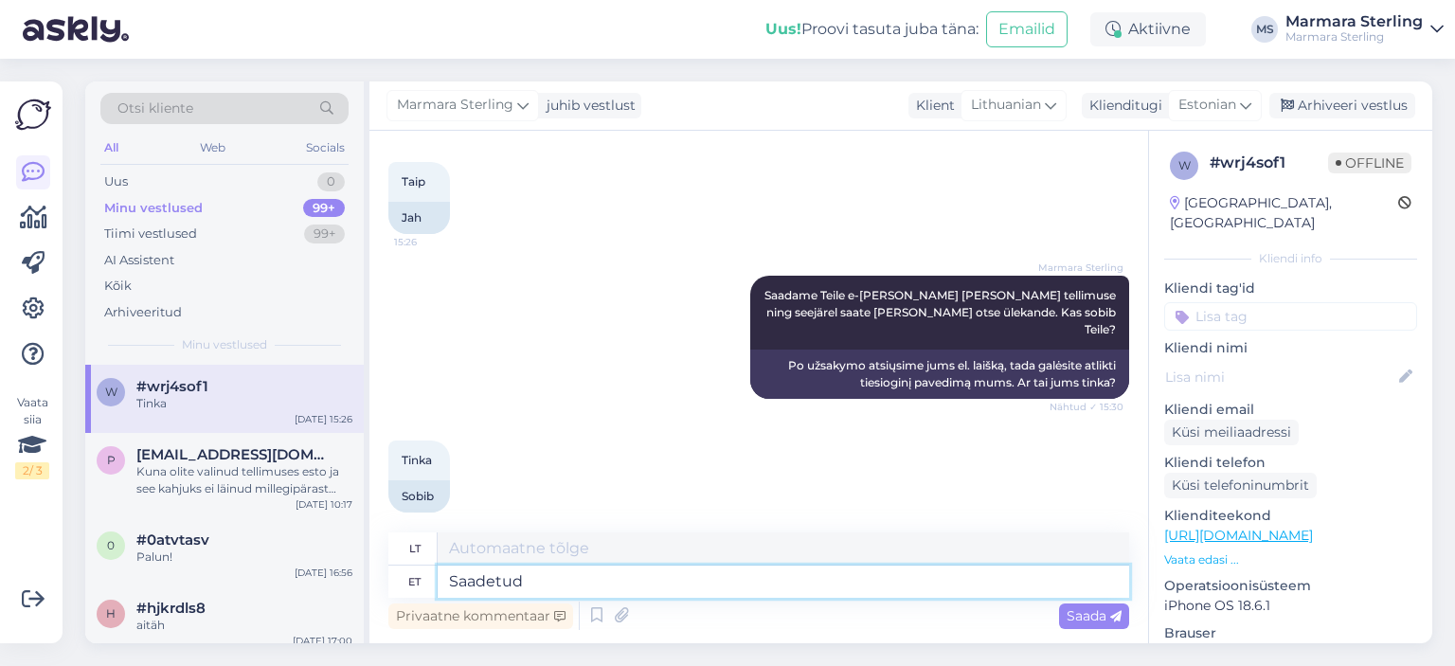
type textarea "Saadetud"
type textarea "Išsiųsta"
type textarea "Saadetud :)"
type textarea "Išsiųsta :)"
type textarea "Saadetud :)"
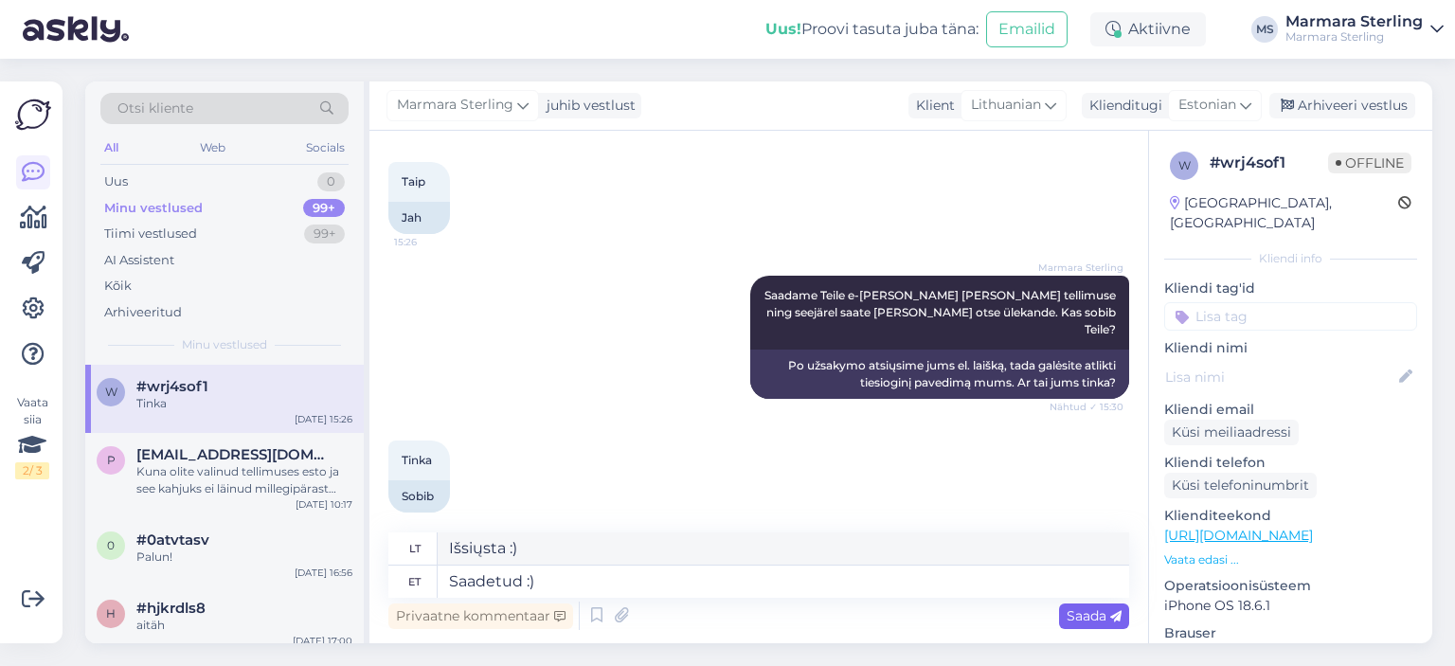
click at [1059, 620] on div "Saada" at bounding box center [1094, 616] width 70 height 26
